Goal: Task Accomplishment & Management: Manage account settings

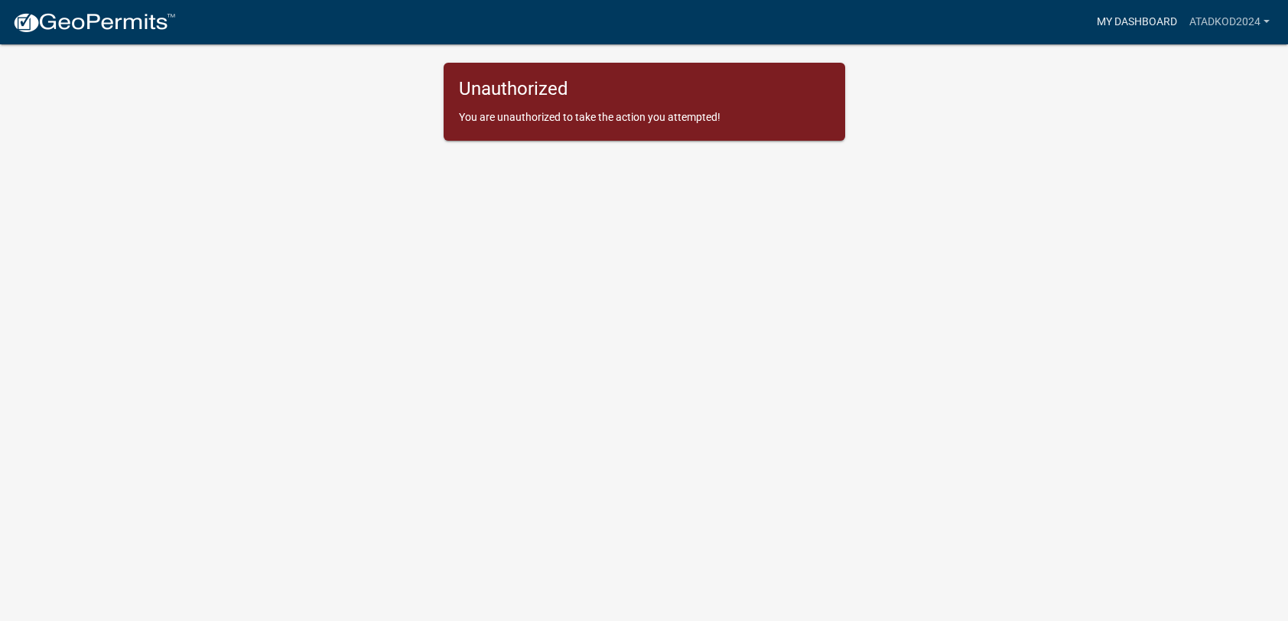
click at [1156, 18] on link "My Dashboard" at bounding box center [1137, 22] width 93 height 29
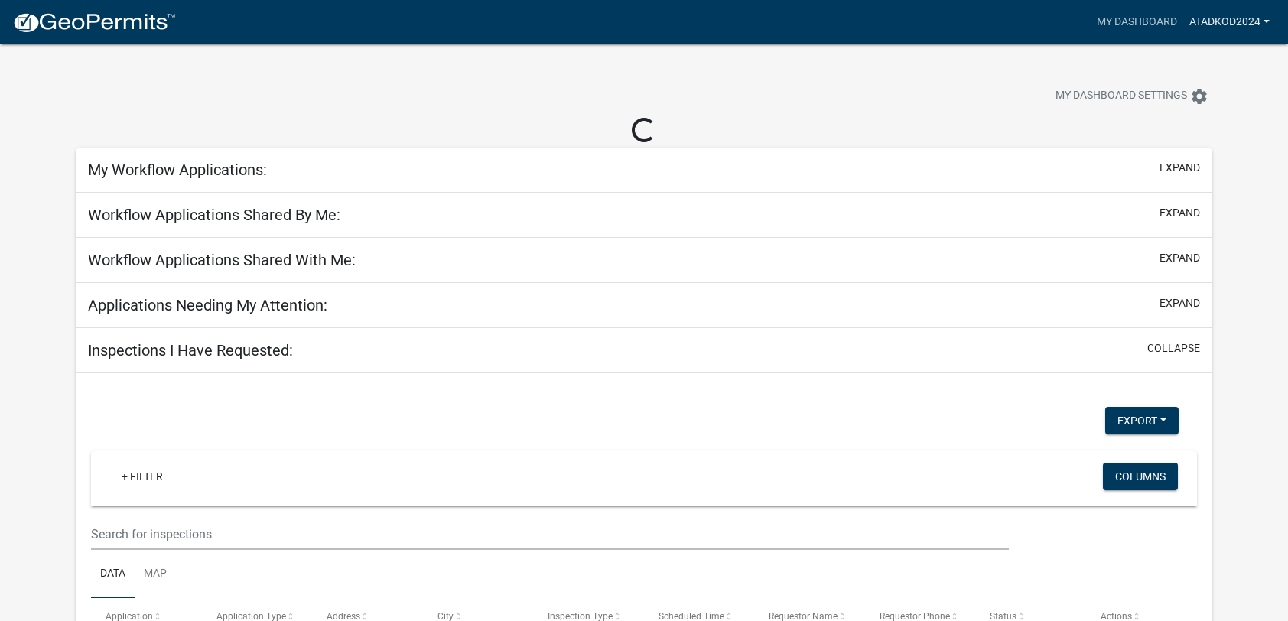
click at [1267, 20] on link "ATadkod2024" at bounding box center [1229, 22] width 93 height 29
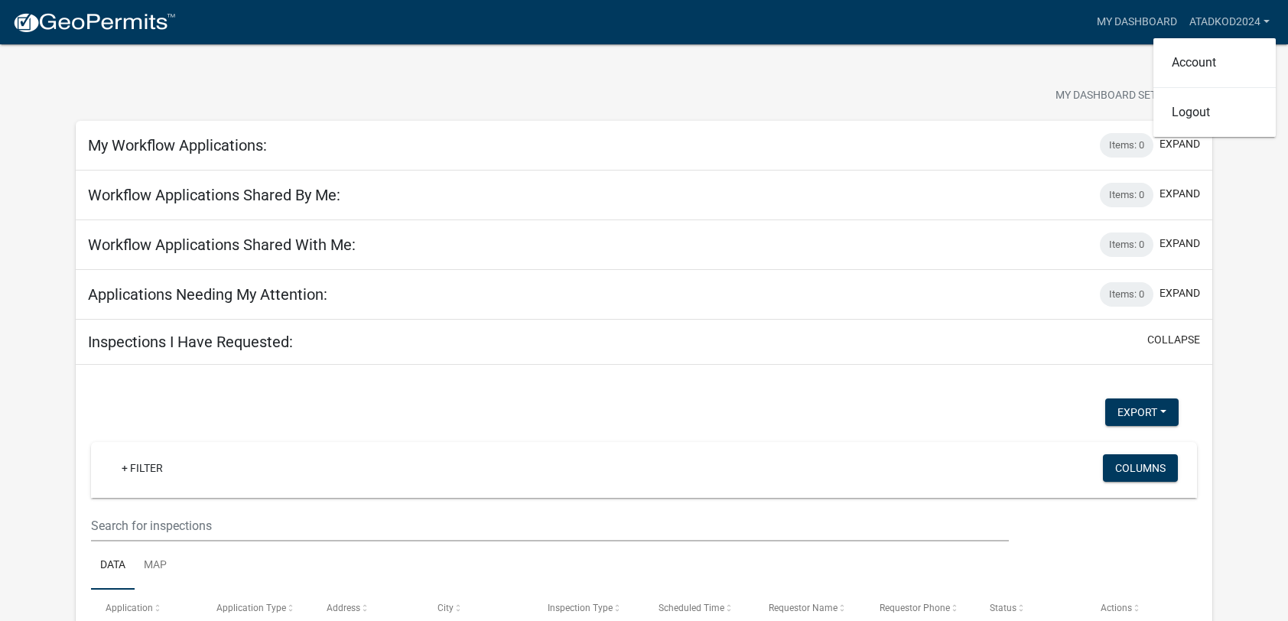
click at [55, 82] on app-user-applications "more_horiz My Dashboard ATadkod2024 Account Logout My Dashboard Settings settin…" at bounding box center [644, 390] width 1288 height 692
click at [1268, 20] on link "ATadkod2024" at bounding box center [1229, 22] width 93 height 29
click at [1188, 114] on link "Logout" at bounding box center [1214, 112] width 122 height 37
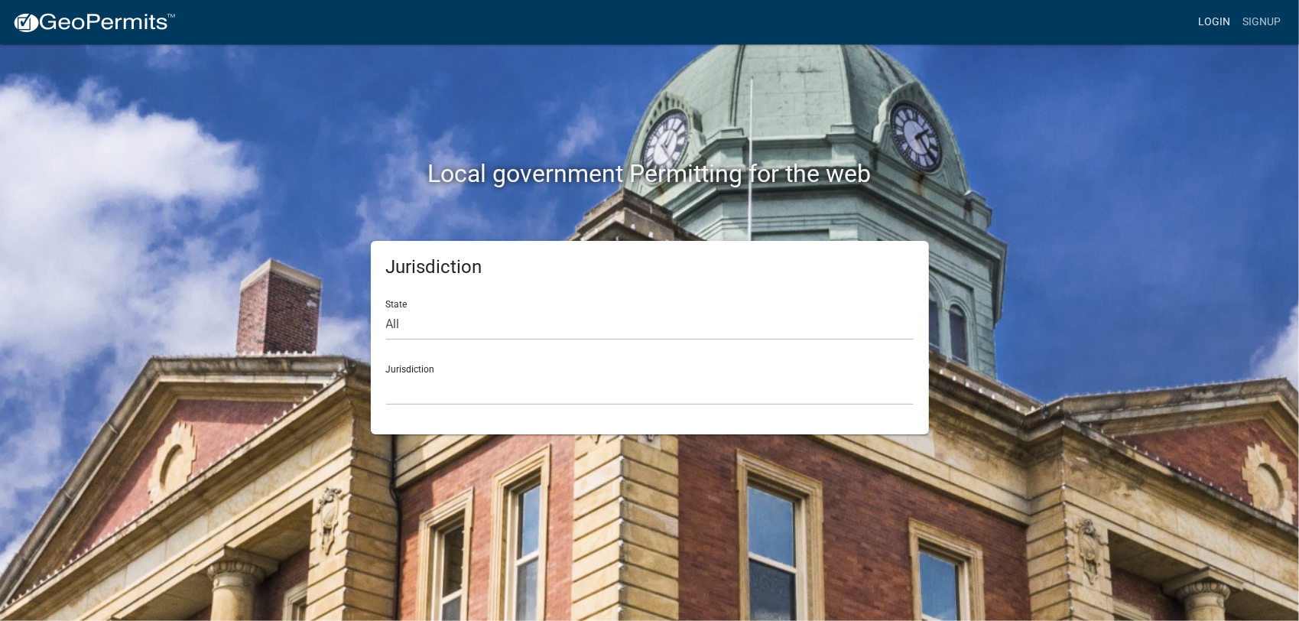
click at [1219, 20] on link "Login" at bounding box center [1214, 22] width 44 height 29
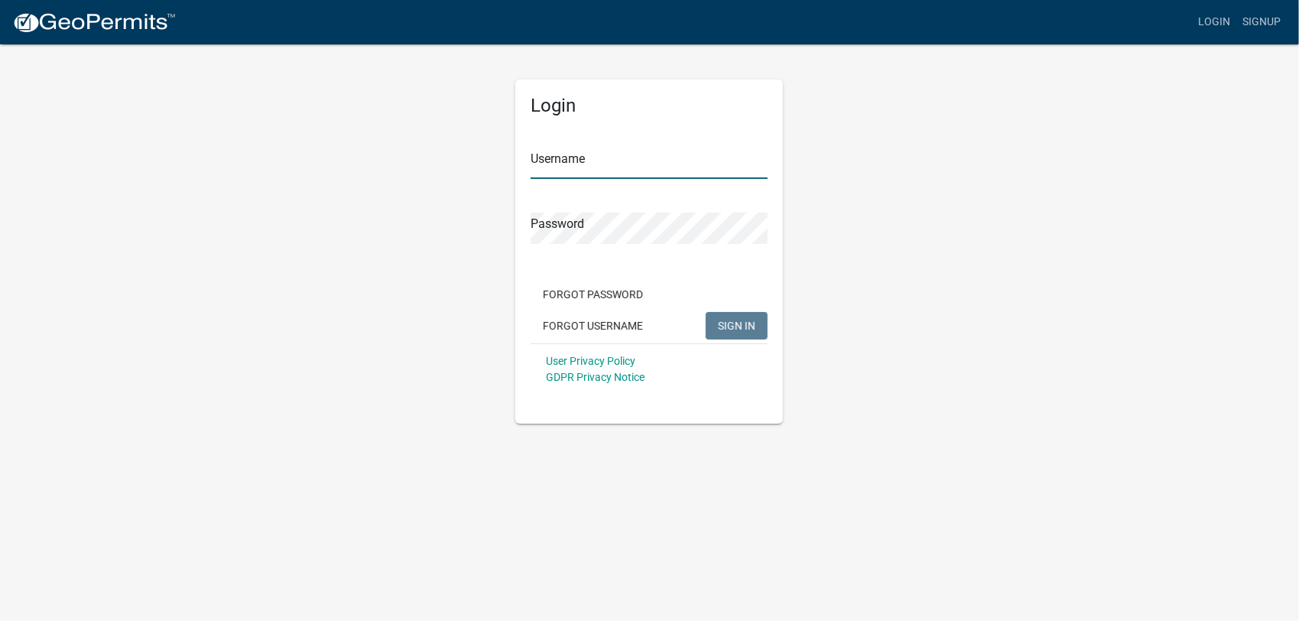
type input "ATadkod2024"
click at [616, 161] on input "ATadkod2024" at bounding box center [649, 163] width 237 height 31
click at [1031, 332] on div "Login Username ATadkod2024 Password Forgot Password Forgot Username SIGN IN Use…" at bounding box center [650, 233] width 872 height 381
